Goal: Transaction & Acquisition: Download file/media

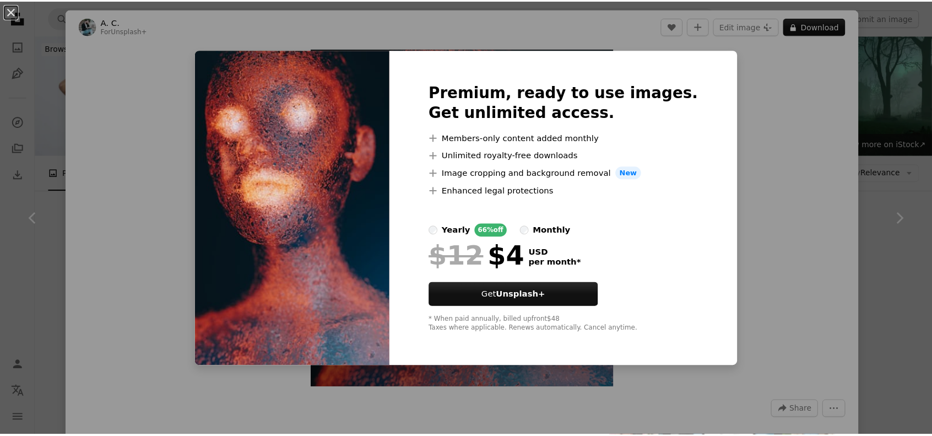
scroll to position [1469, 0]
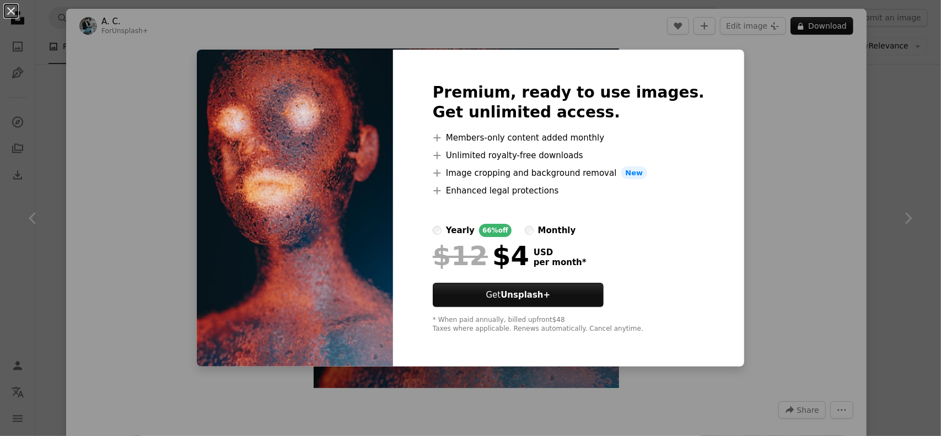
drag, startPoint x: 769, startPoint y: 92, endPoint x: 758, endPoint y: 107, distance: 18.5
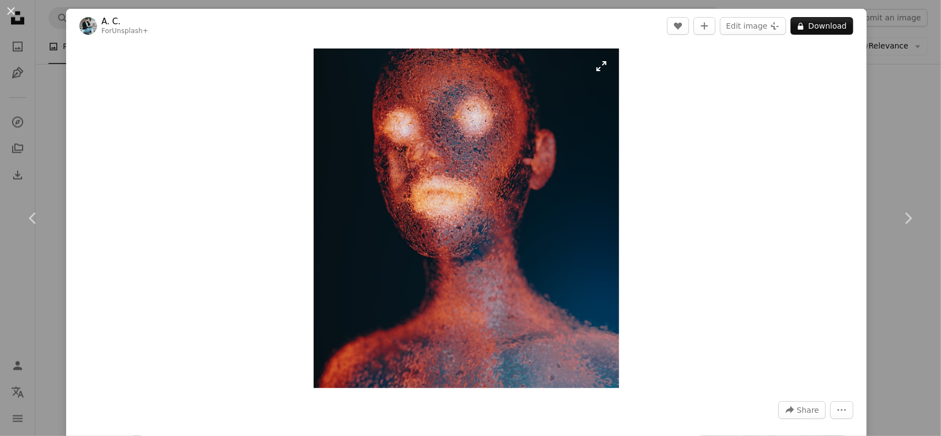
drag, startPoint x: 499, startPoint y: 179, endPoint x: 511, endPoint y: 170, distance: 14.7
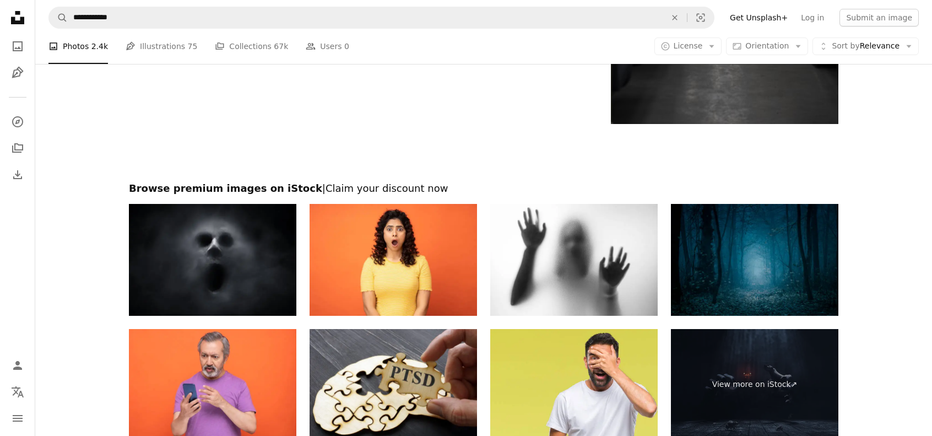
scroll to position [4262, 0]
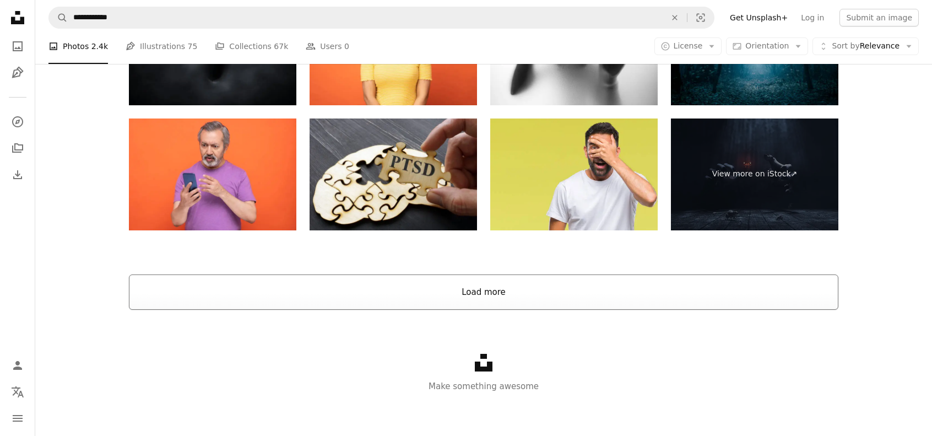
click at [467, 293] on button "Load more" at bounding box center [484, 291] width 710 height 35
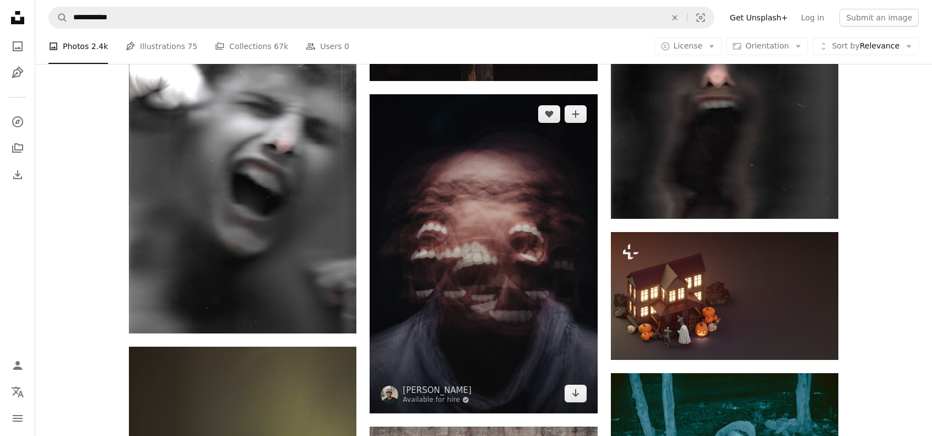
scroll to position [4876, 0]
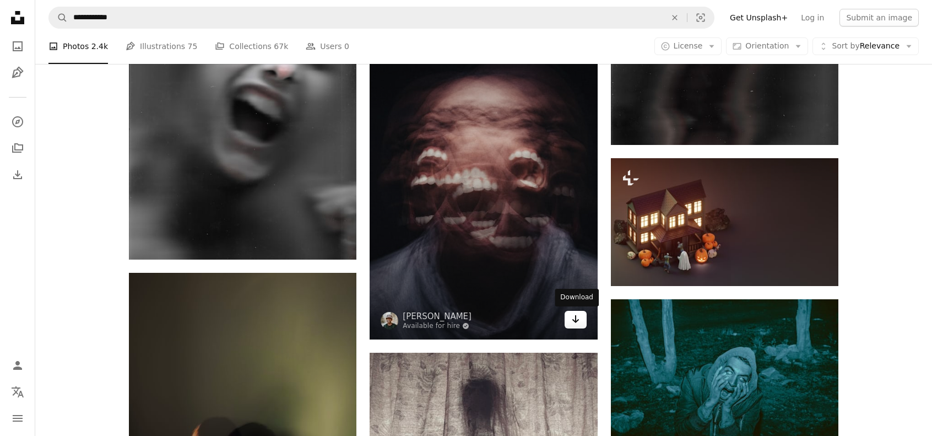
click at [573, 319] on icon "Download" at bounding box center [575, 319] width 7 height 8
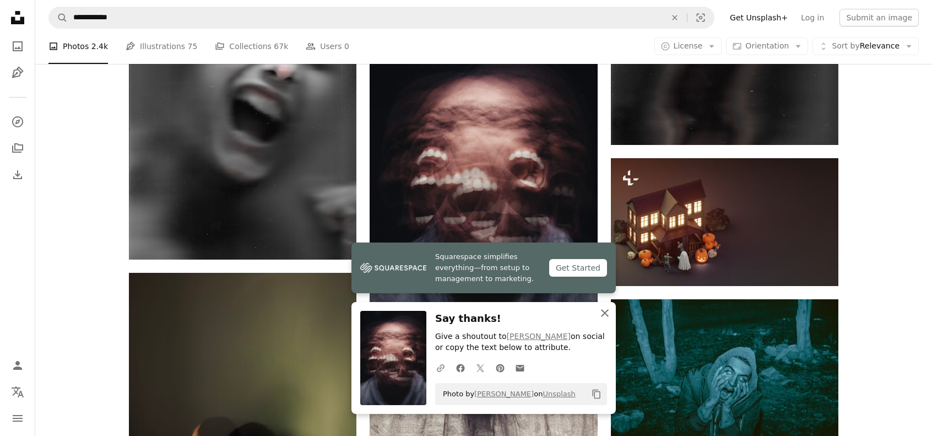
click at [608, 315] on icon "An X shape" at bounding box center [605, 312] width 13 height 13
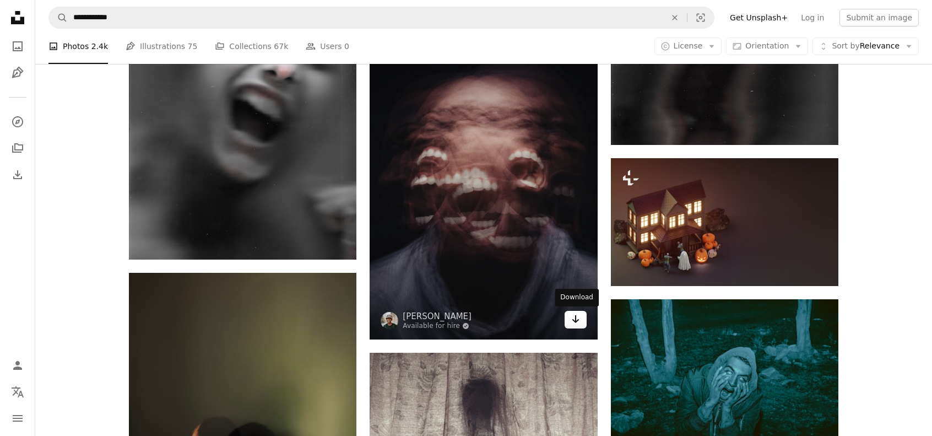
click at [580, 319] on link "Arrow pointing down" at bounding box center [576, 320] width 22 height 18
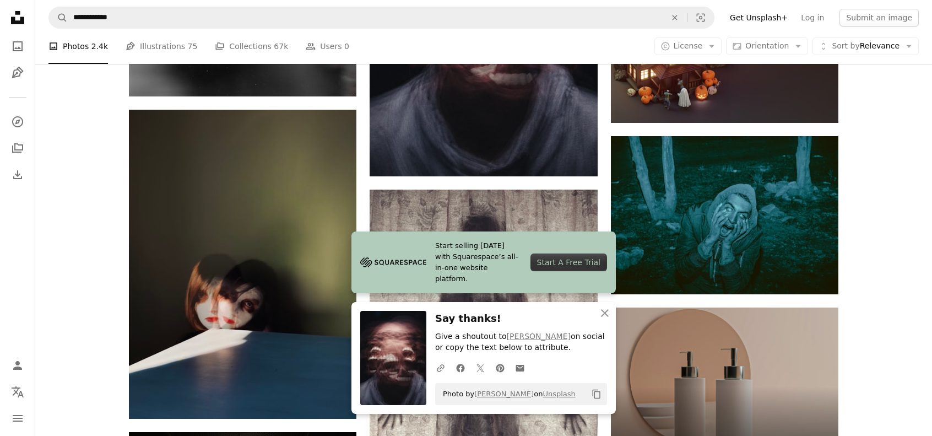
scroll to position [5097, 0]
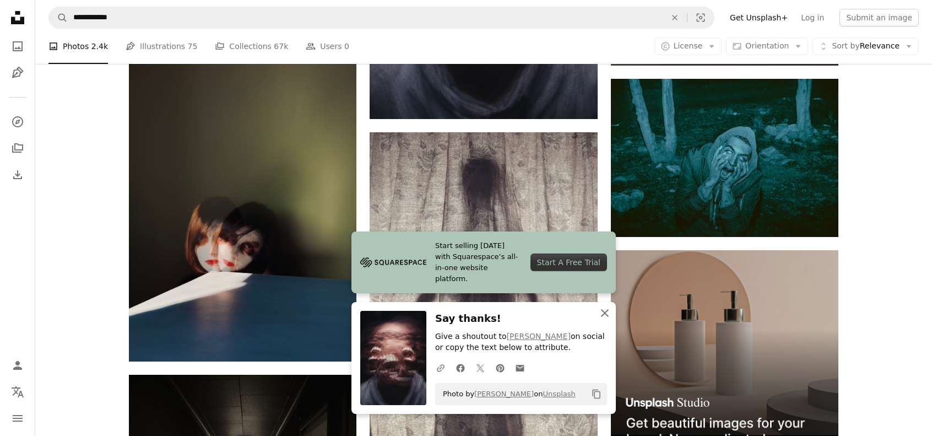
click at [610, 315] on icon "An X shape" at bounding box center [605, 312] width 13 height 13
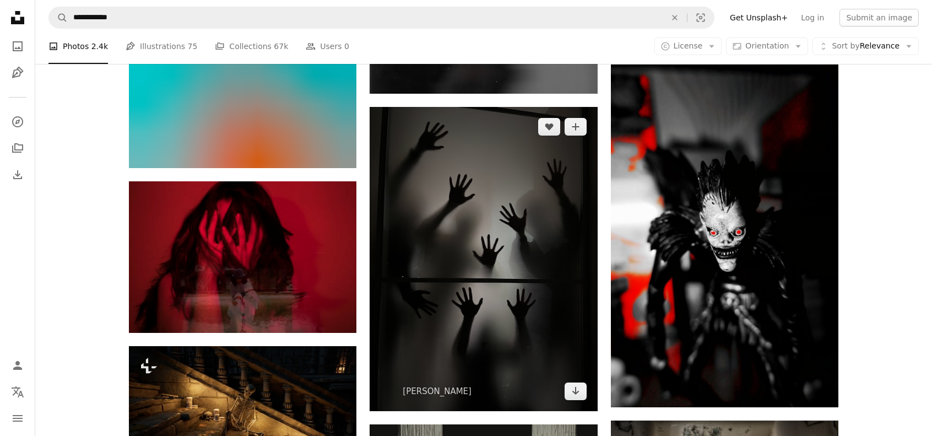
scroll to position [5758, 0]
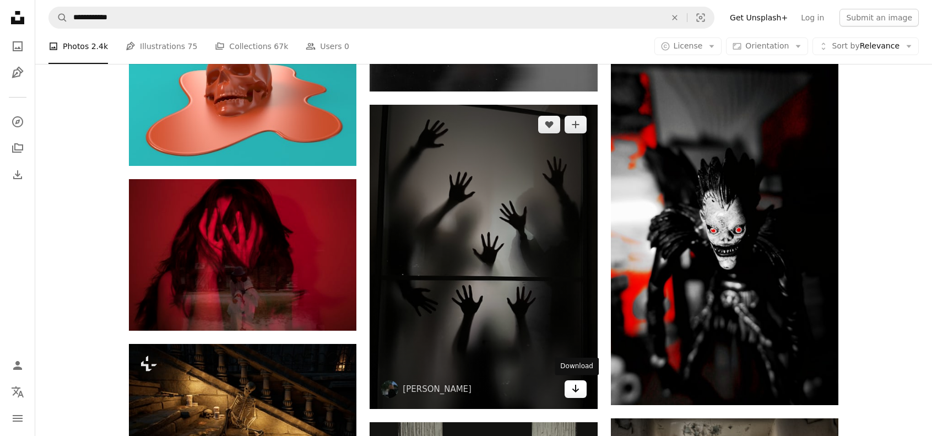
click at [576, 389] on icon "Download" at bounding box center [575, 389] width 7 height 8
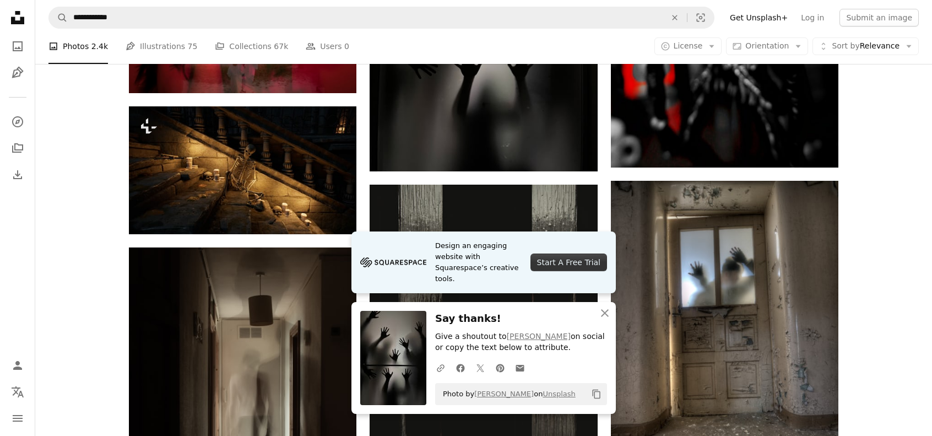
scroll to position [6052, 0]
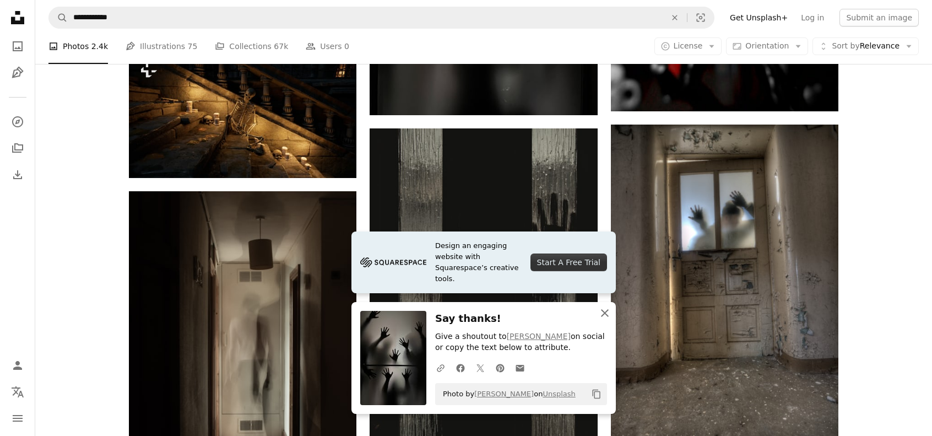
click at [604, 311] on icon "An X shape" at bounding box center [605, 312] width 13 height 13
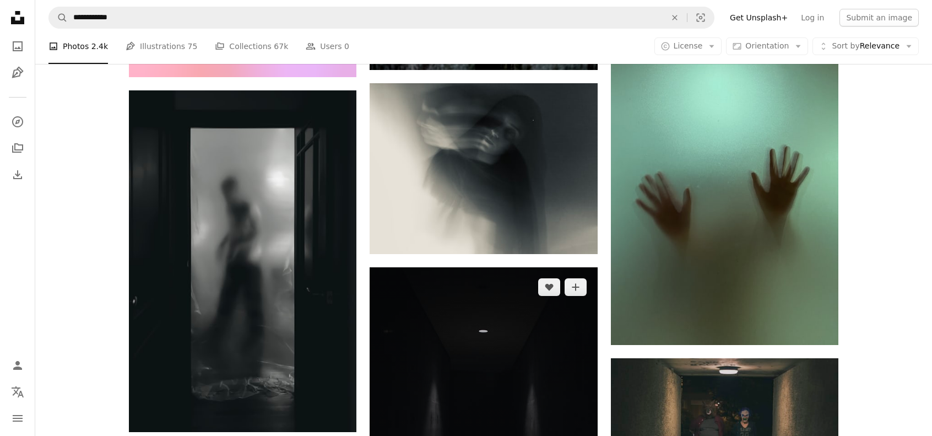
scroll to position [7227, 0]
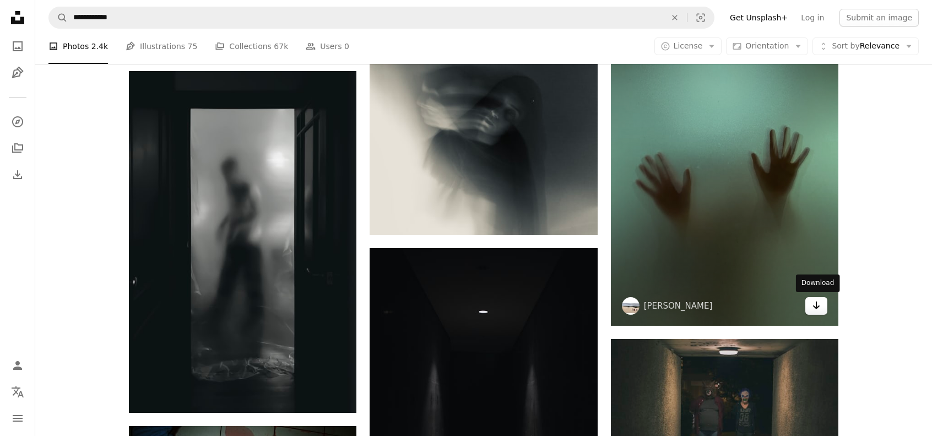
click at [821, 303] on link "Arrow pointing down" at bounding box center [817, 306] width 22 height 18
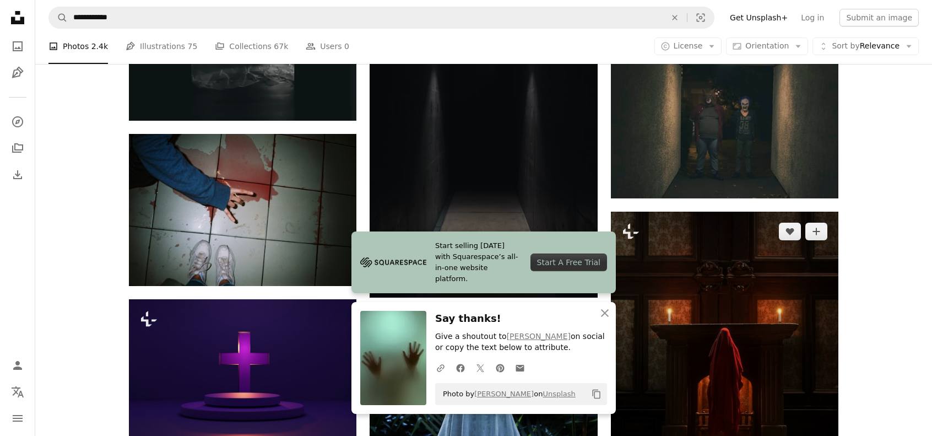
scroll to position [7522, 0]
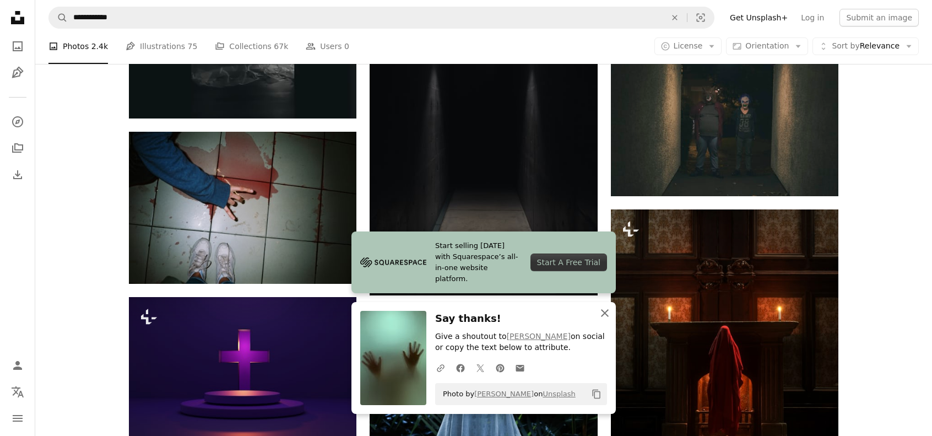
click at [601, 312] on icon "An X shape" at bounding box center [605, 312] width 13 height 13
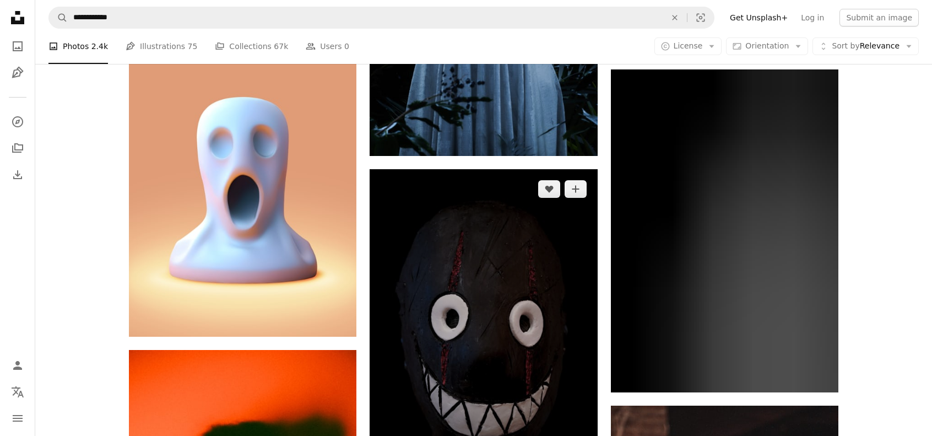
scroll to position [7962, 0]
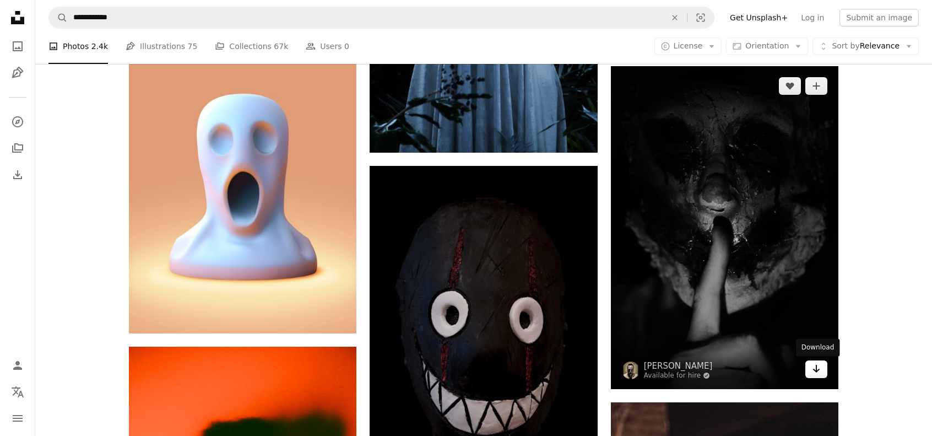
click at [818, 370] on icon "Arrow pointing down" at bounding box center [816, 368] width 9 height 13
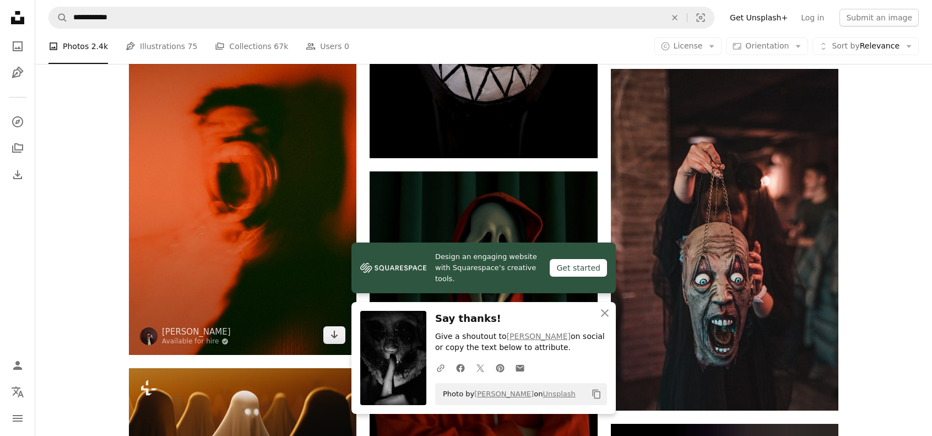
scroll to position [8329, 0]
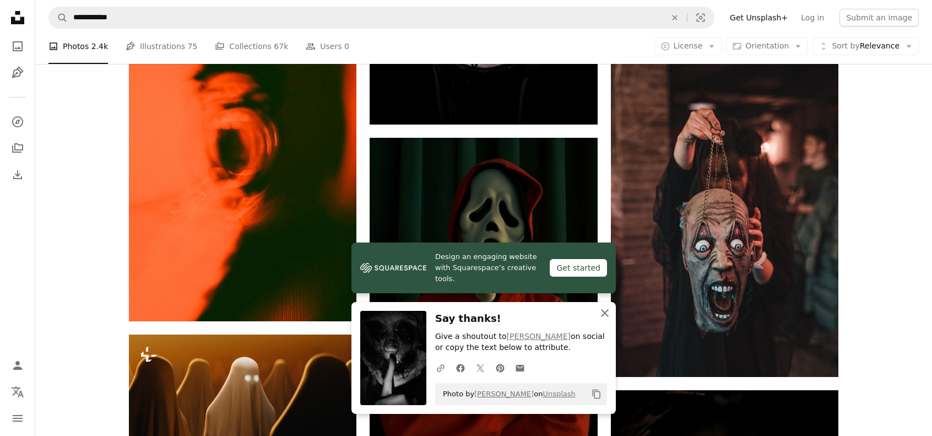
click at [605, 314] on icon "button" at bounding box center [605, 313] width 8 height 8
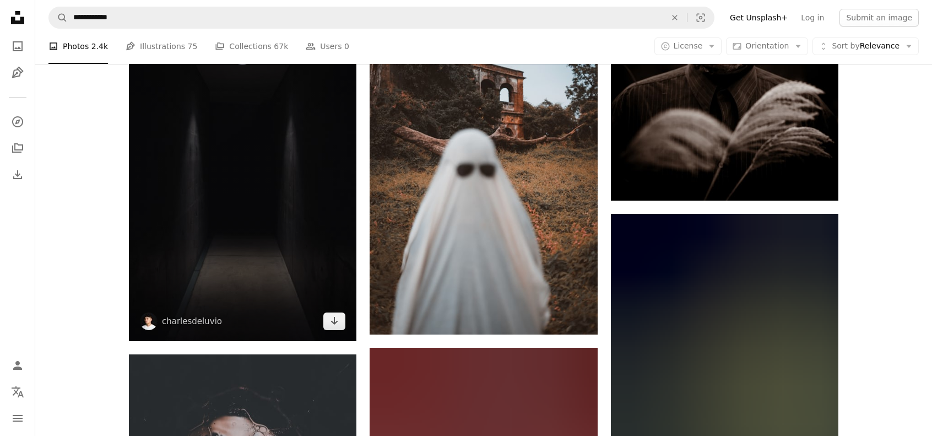
scroll to position [8844, 0]
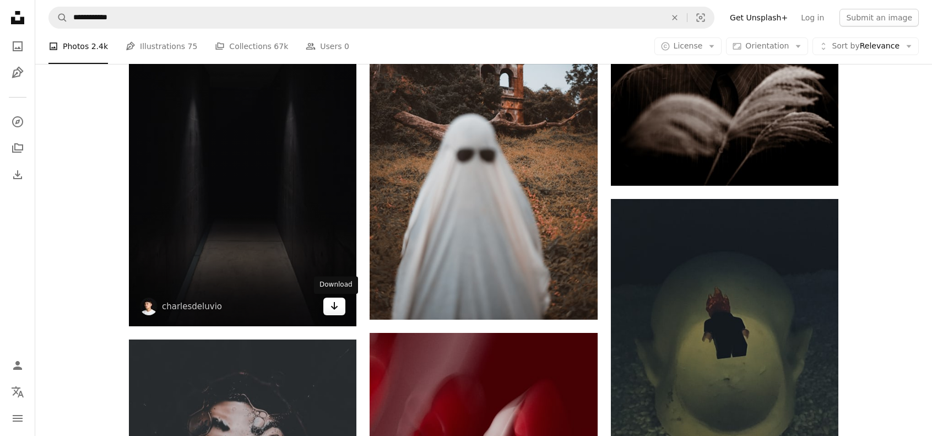
click at [335, 305] on icon "Download" at bounding box center [334, 306] width 7 height 8
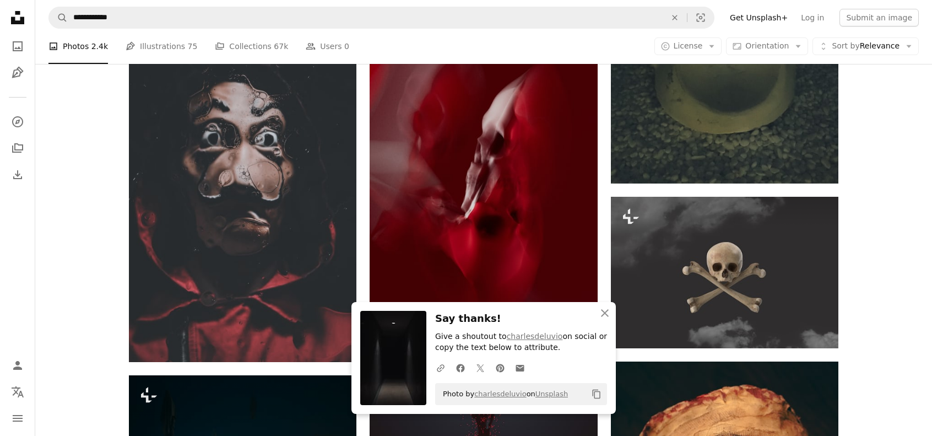
scroll to position [9211, 0]
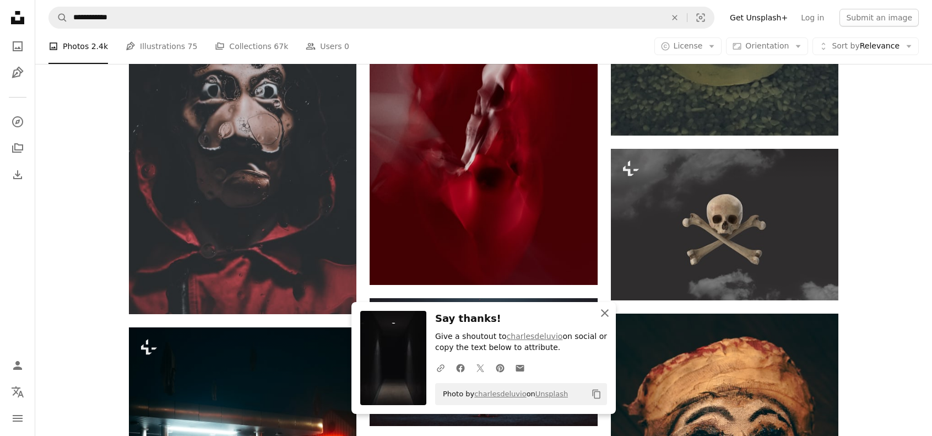
click at [604, 314] on icon "button" at bounding box center [605, 313] width 8 height 8
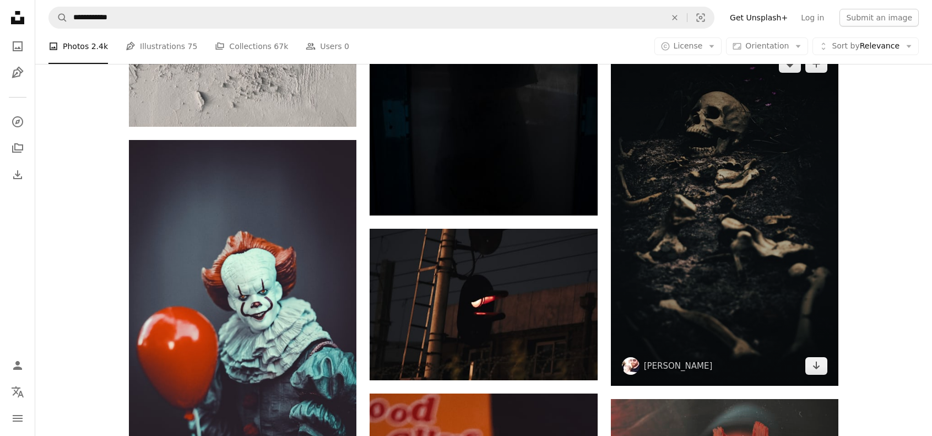
scroll to position [11563, 0]
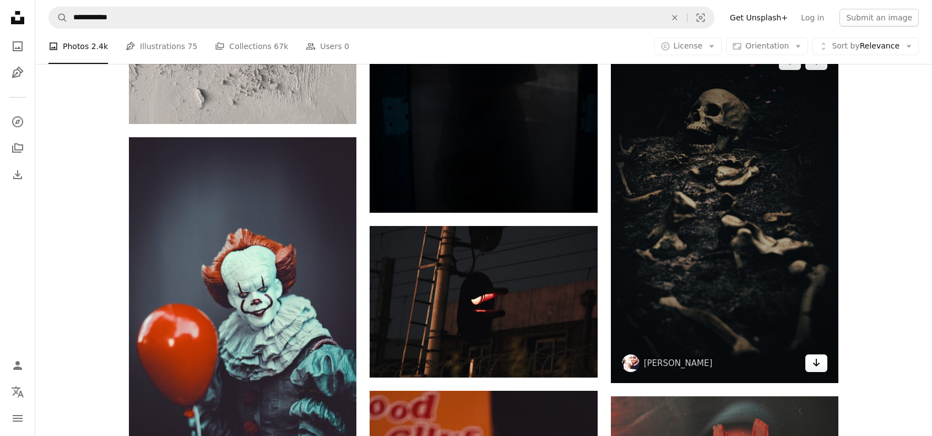
click at [819, 368] on icon "Arrow pointing down" at bounding box center [816, 362] width 9 height 13
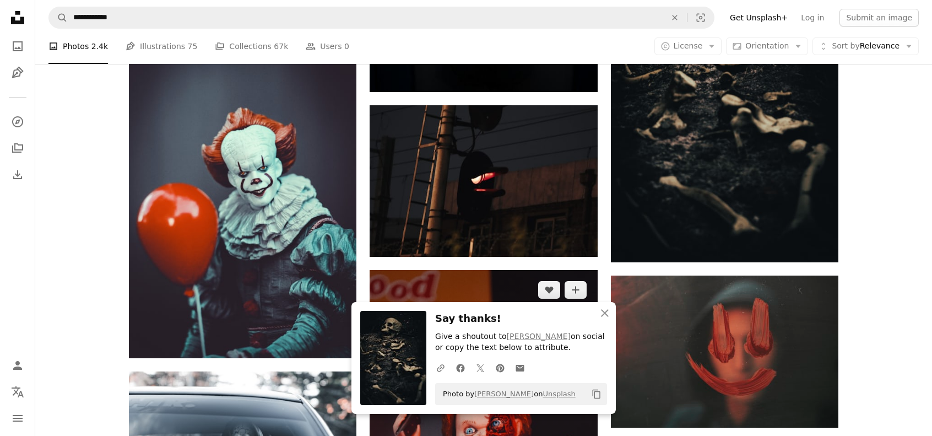
scroll to position [11857, 0]
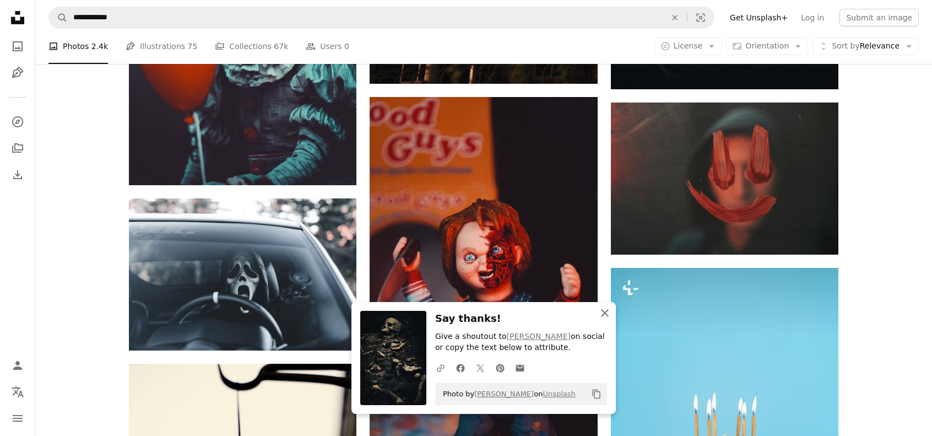
click at [607, 315] on icon "button" at bounding box center [605, 313] width 8 height 8
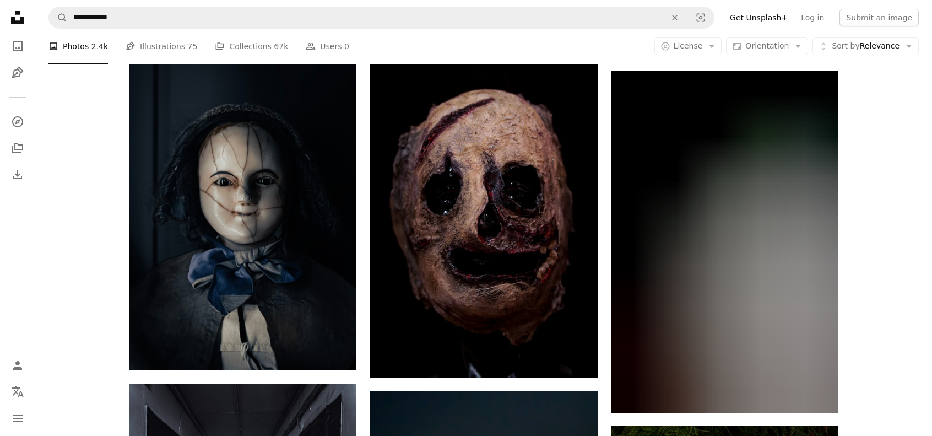
scroll to position [16119, 0]
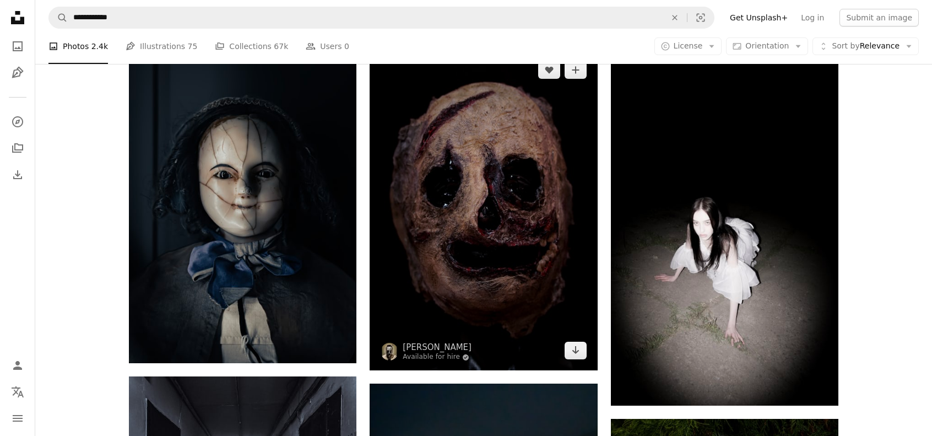
drag, startPoint x: 577, startPoint y: 354, endPoint x: 547, endPoint y: 289, distance: 71.5
click at [577, 354] on icon "Arrow pointing down" at bounding box center [576, 349] width 9 height 13
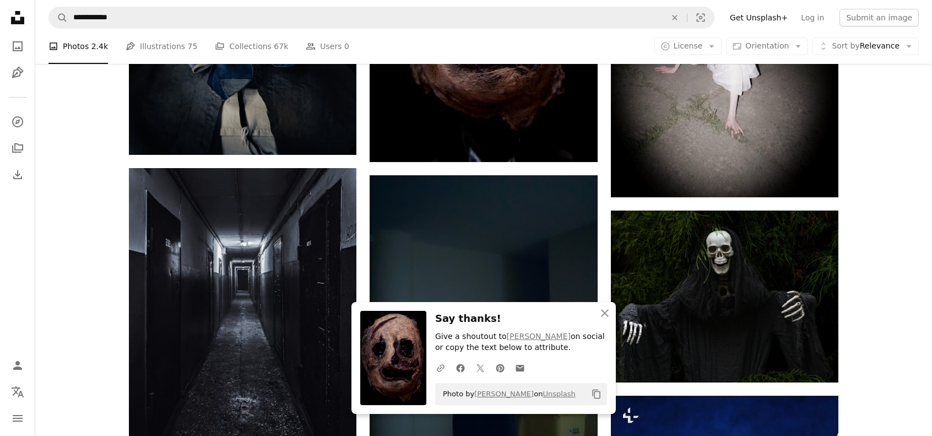
scroll to position [16339, 0]
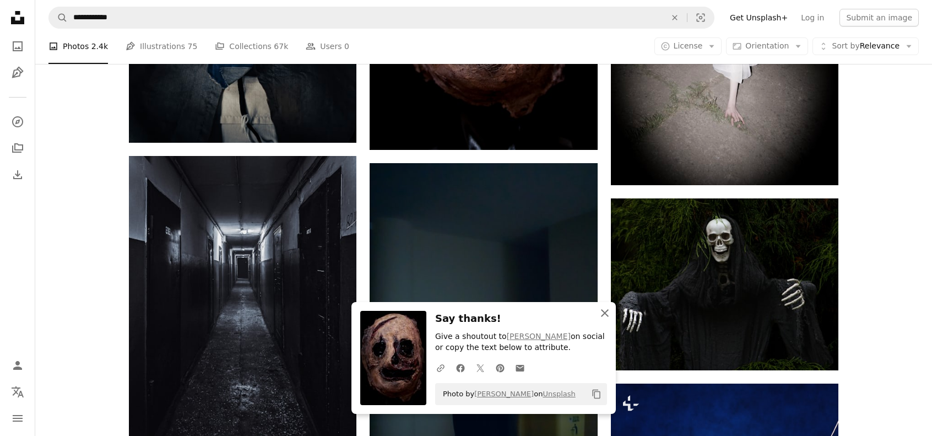
click at [602, 316] on icon "button" at bounding box center [605, 313] width 8 height 8
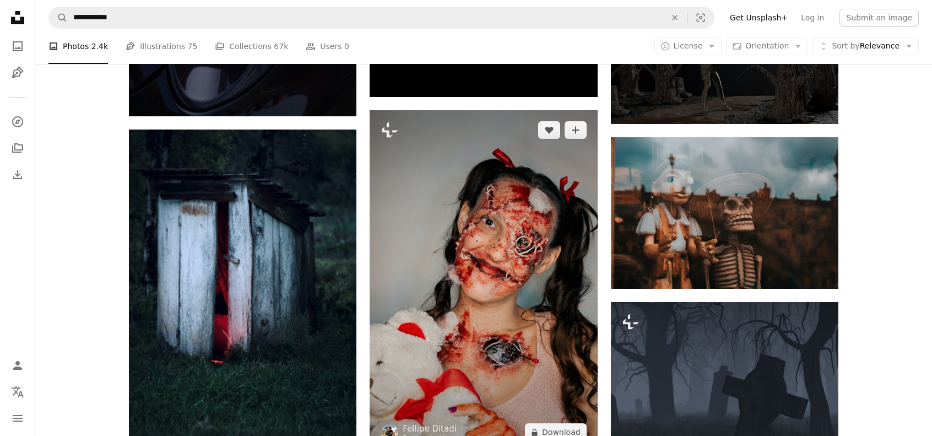
scroll to position [17882, 0]
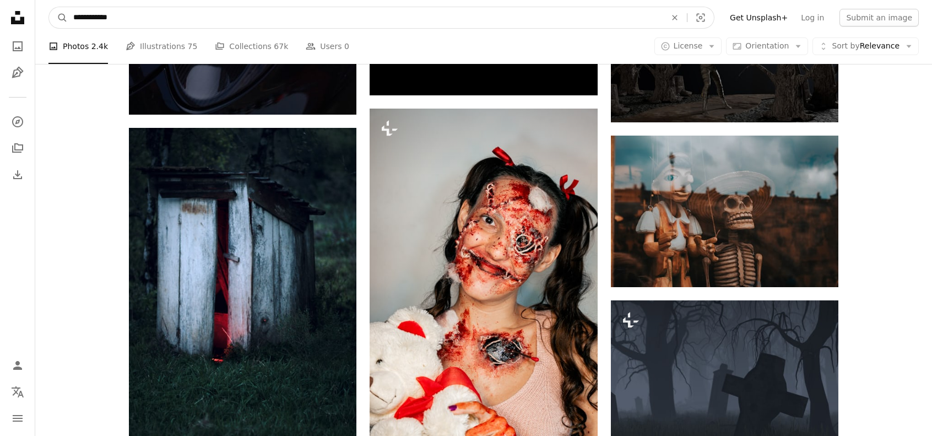
drag, startPoint x: 283, startPoint y: 15, endPoint x: 0, endPoint y: 58, distance: 286.0
type input "*******"
click button "A magnifying glass" at bounding box center [58, 17] width 19 height 21
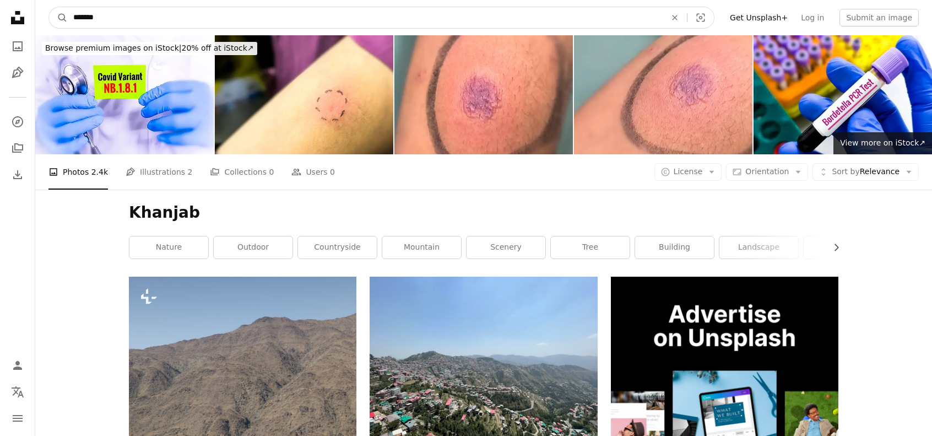
drag, startPoint x: 104, startPoint y: 14, endPoint x: 94, endPoint y: 15, distance: 9.5
click at [94, 15] on input "*******" at bounding box center [365, 17] width 595 height 21
type input "**********"
click button "A magnifying glass" at bounding box center [58, 17] width 19 height 21
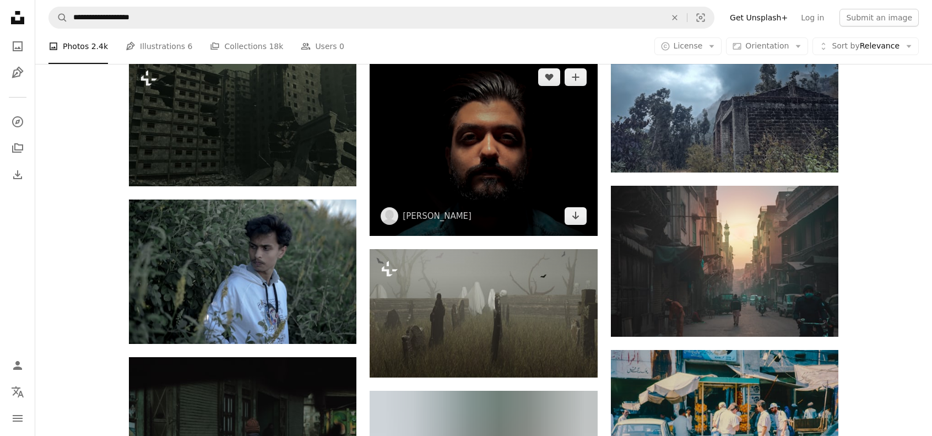
scroll to position [882, 0]
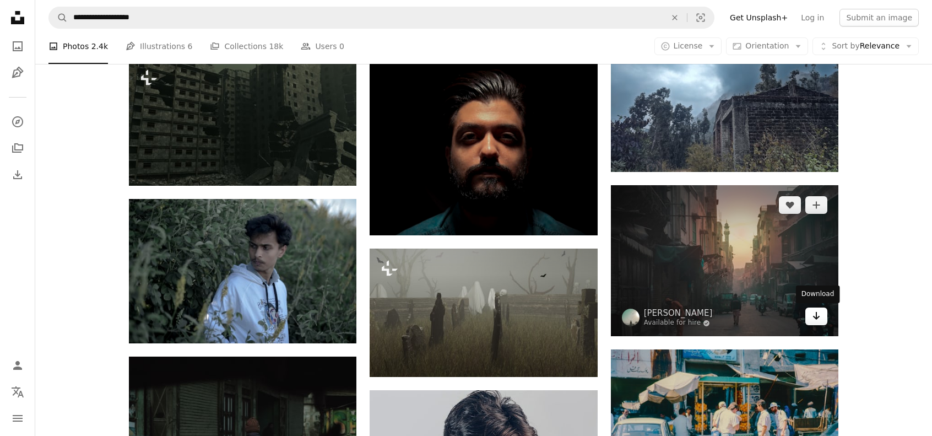
click at [822, 321] on link "Arrow pointing down" at bounding box center [817, 317] width 22 height 18
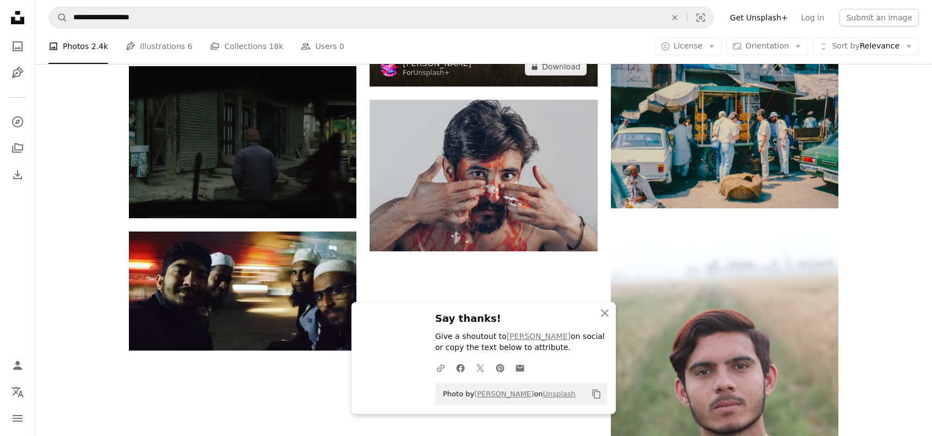
scroll to position [1176, 0]
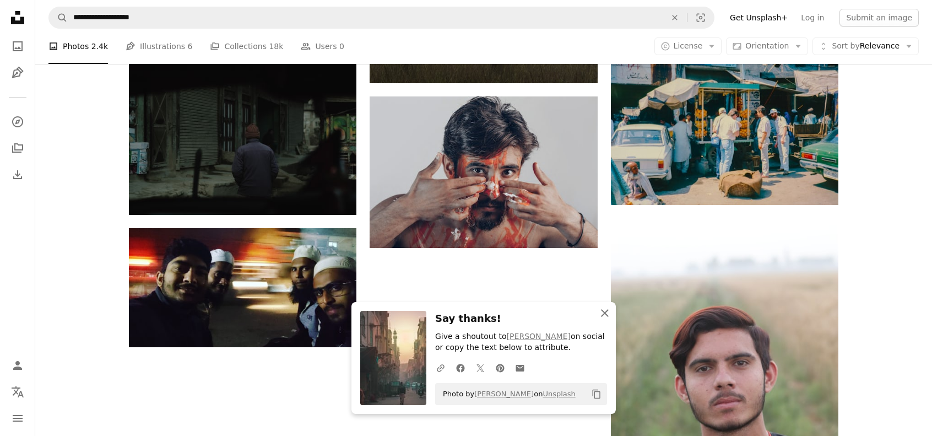
click at [605, 313] on icon "An X shape" at bounding box center [605, 312] width 13 height 13
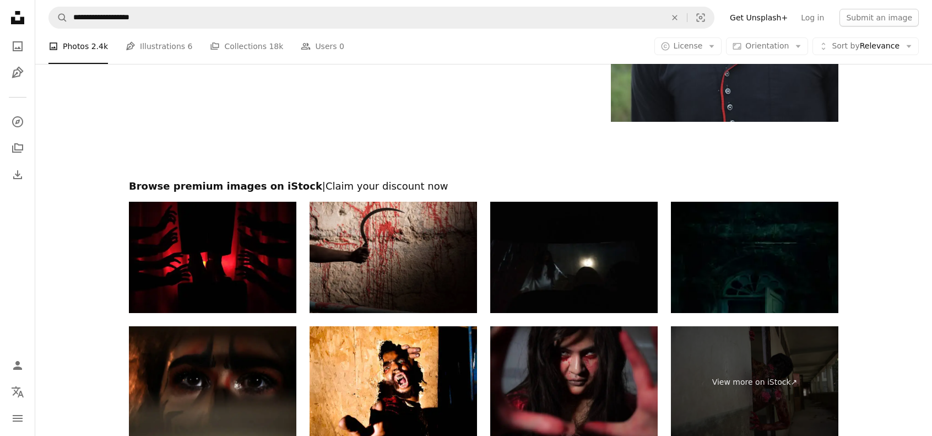
scroll to position [1616, 0]
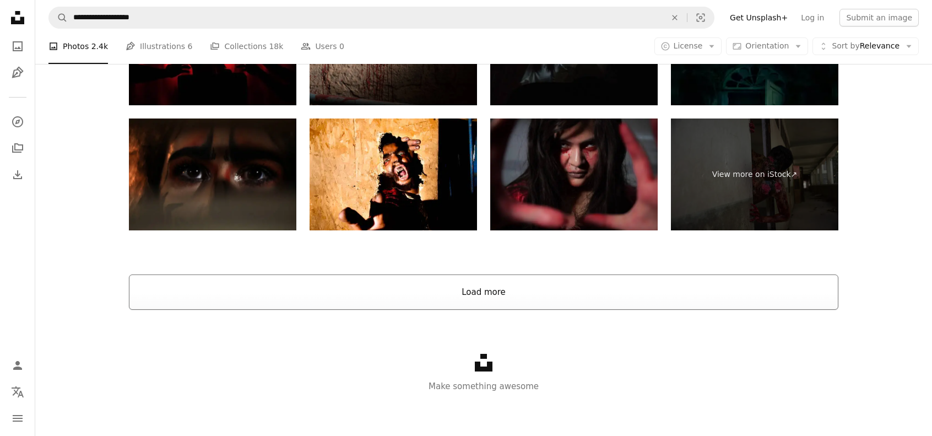
click at [485, 303] on button "Load more" at bounding box center [484, 291] width 710 height 35
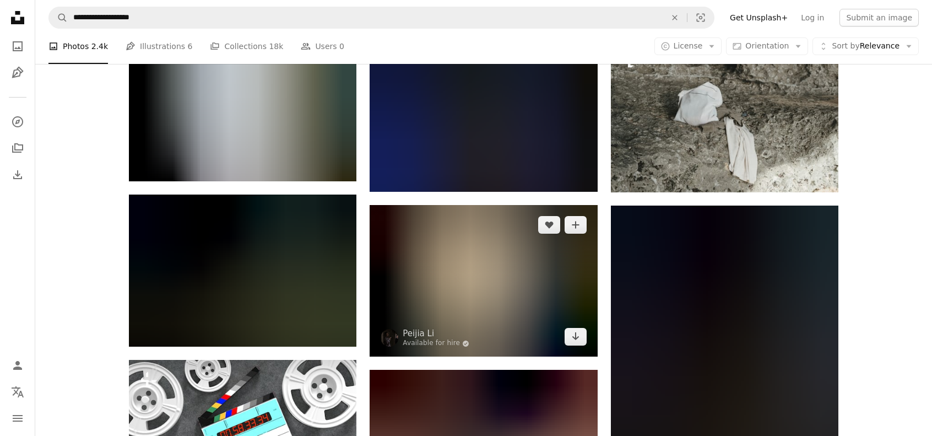
scroll to position [6671, 0]
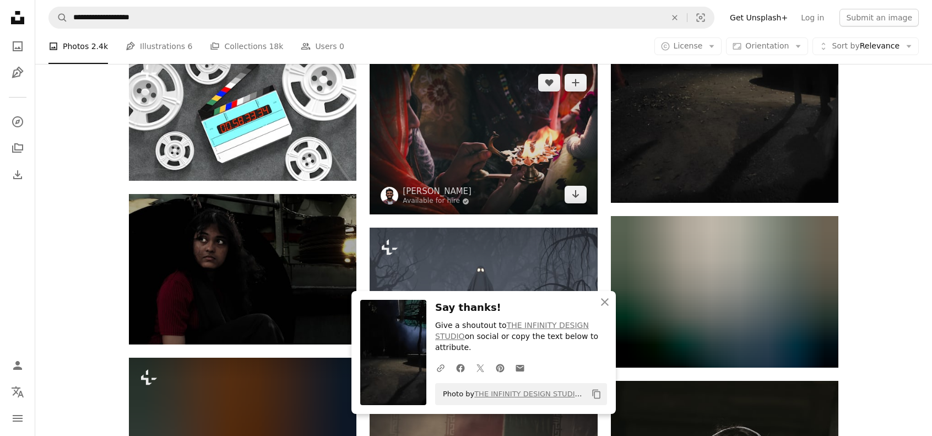
scroll to position [7039, 0]
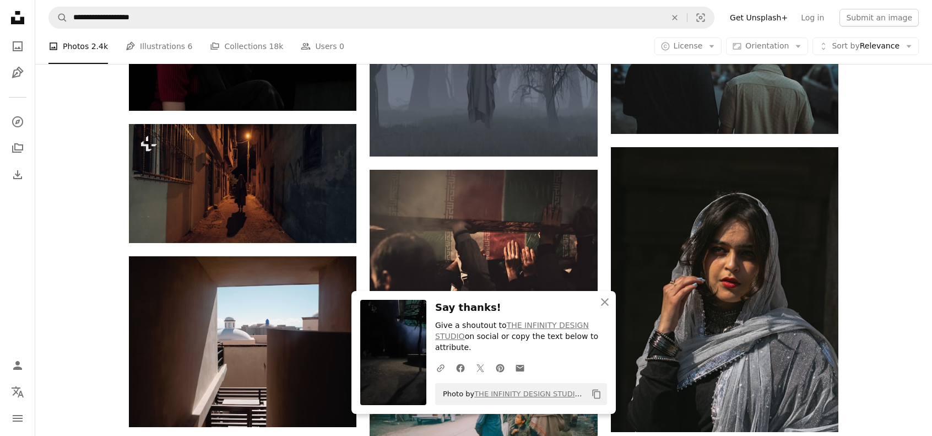
scroll to position [7333, 0]
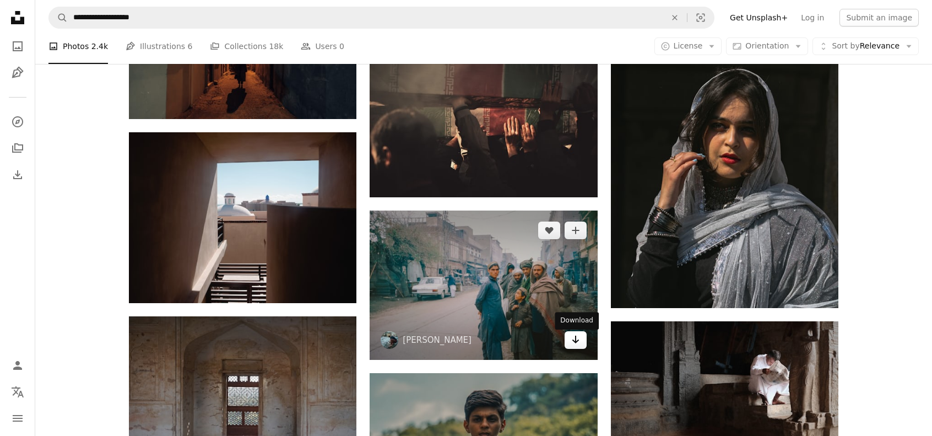
click at [574, 346] on icon "Arrow pointing down" at bounding box center [576, 339] width 9 height 13
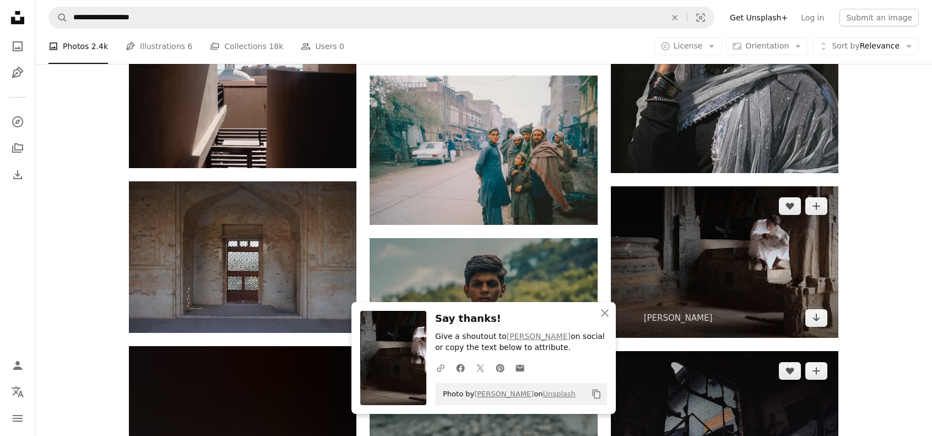
scroll to position [7480, 0]
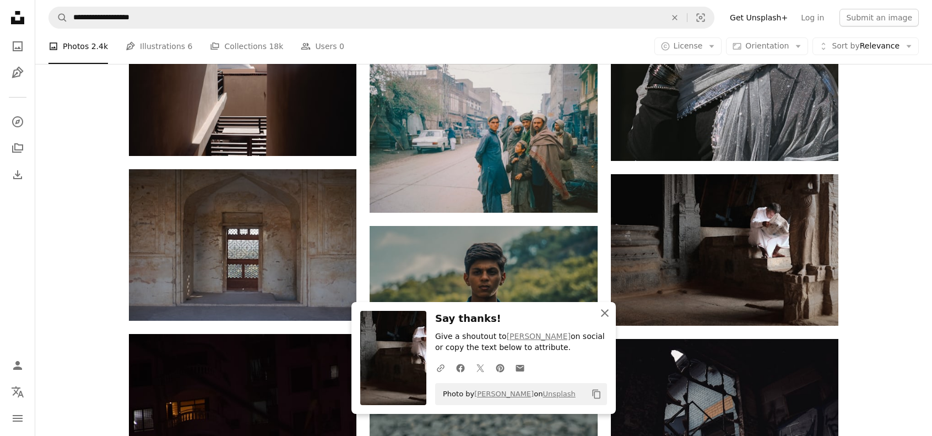
click at [602, 314] on icon "An X shape" at bounding box center [605, 312] width 13 height 13
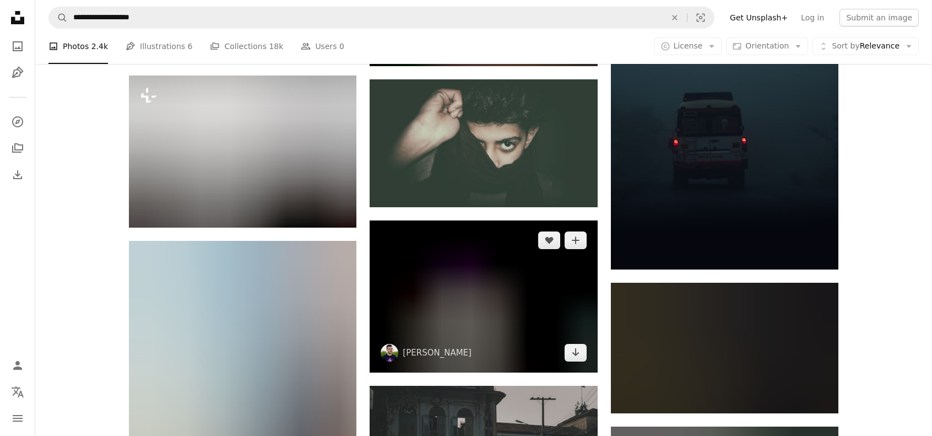
scroll to position [10198, 0]
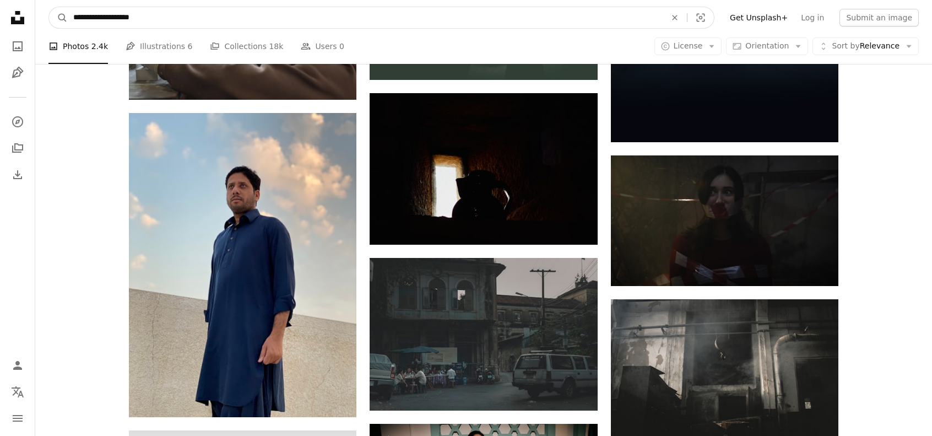
drag, startPoint x: 249, startPoint y: 14, endPoint x: 230, endPoint y: 14, distance: 18.7
click at [230, 14] on input "**********" at bounding box center [365, 17] width 595 height 21
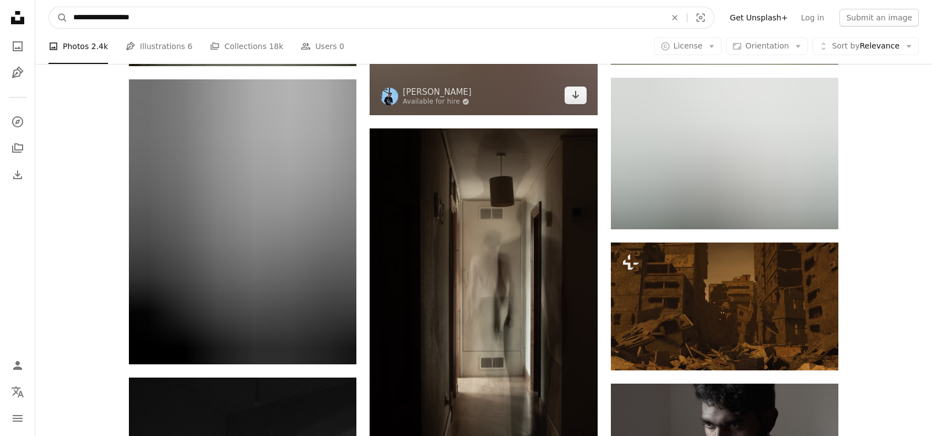
scroll to position [13358, 0]
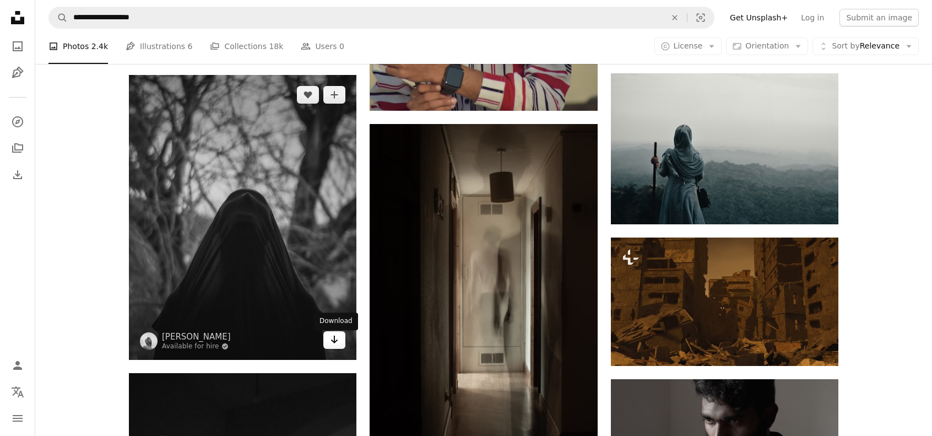
click at [330, 344] on icon "Arrow pointing down" at bounding box center [334, 339] width 9 height 13
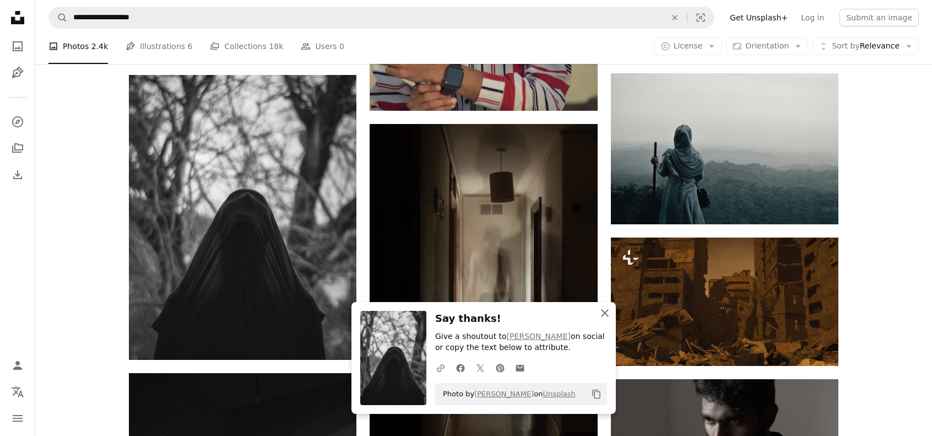
click at [602, 312] on icon "An X shape" at bounding box center [605, 312] width 13 height 13
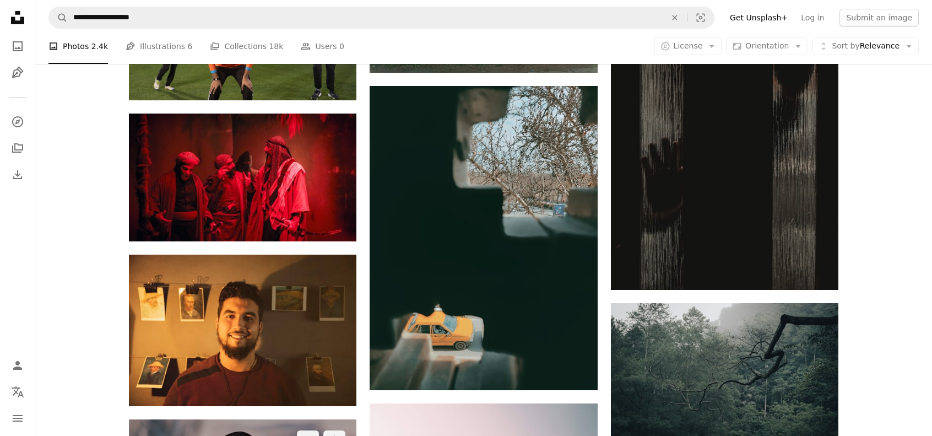
scroll to position [15709, 0]
